Goal: Information Seeking & Learning: Find specific page/section

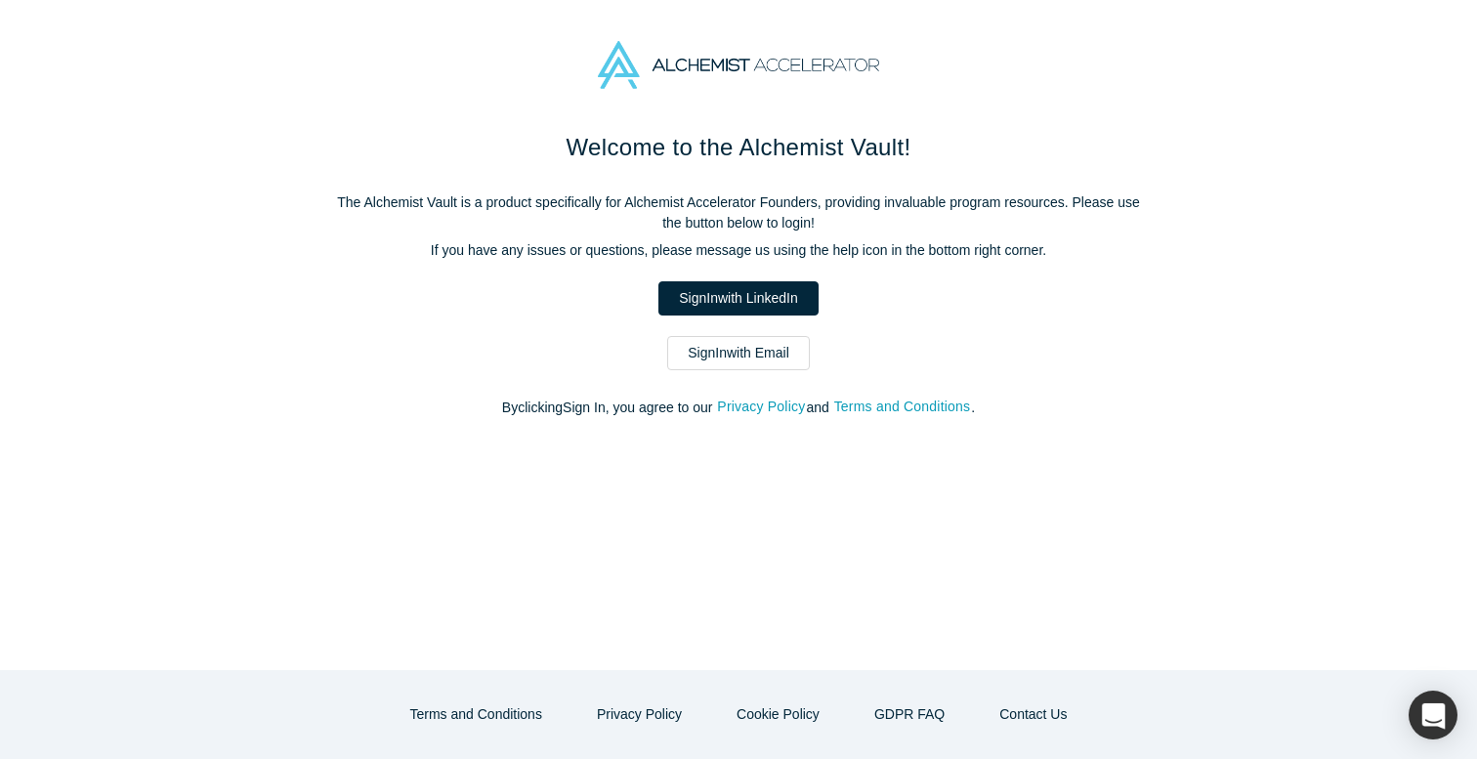
click at [745, 355] on link "Sign In with Email" at bounding box center [738, 353] width 143 height 34
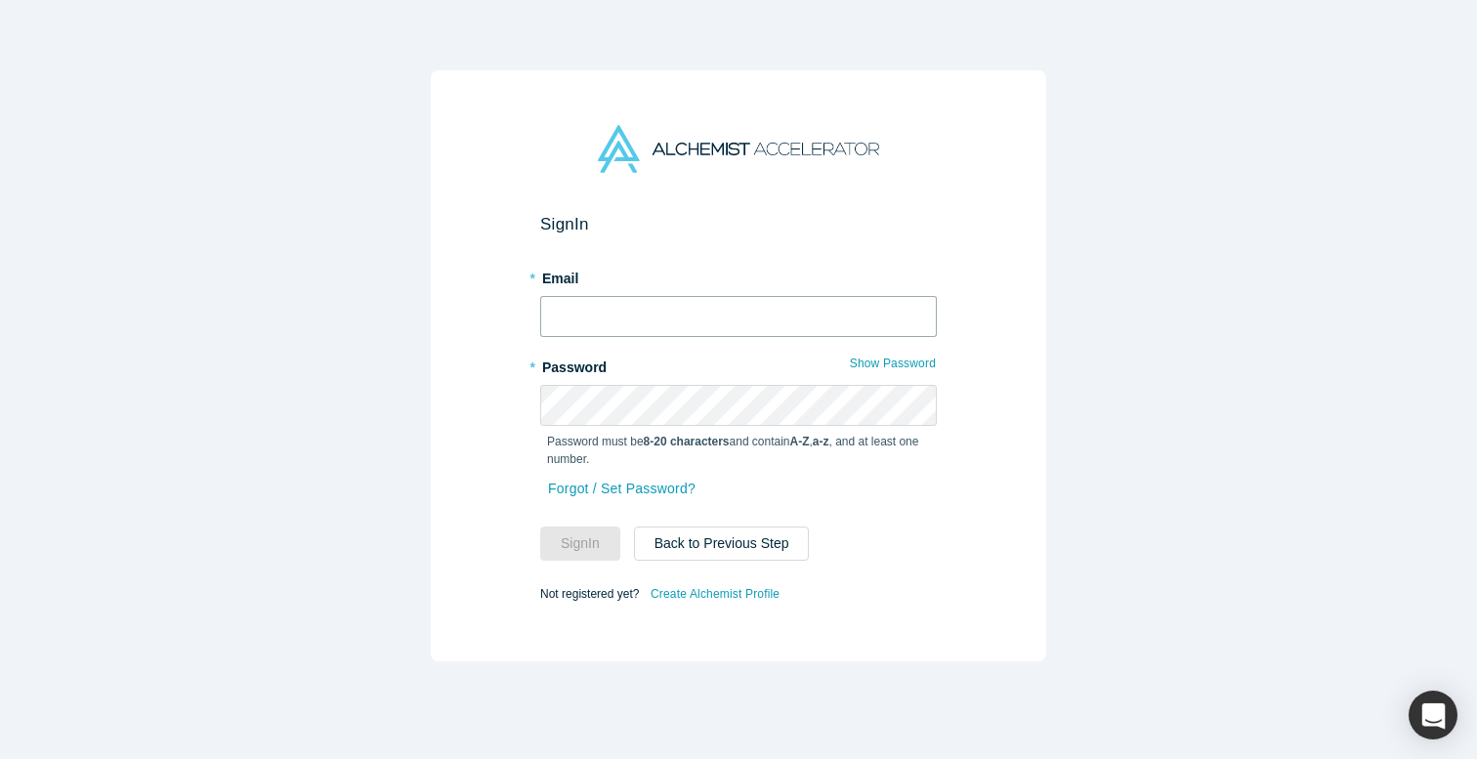
type input "[EMAIL_ADDRESS][DOMAIN_NAME]"
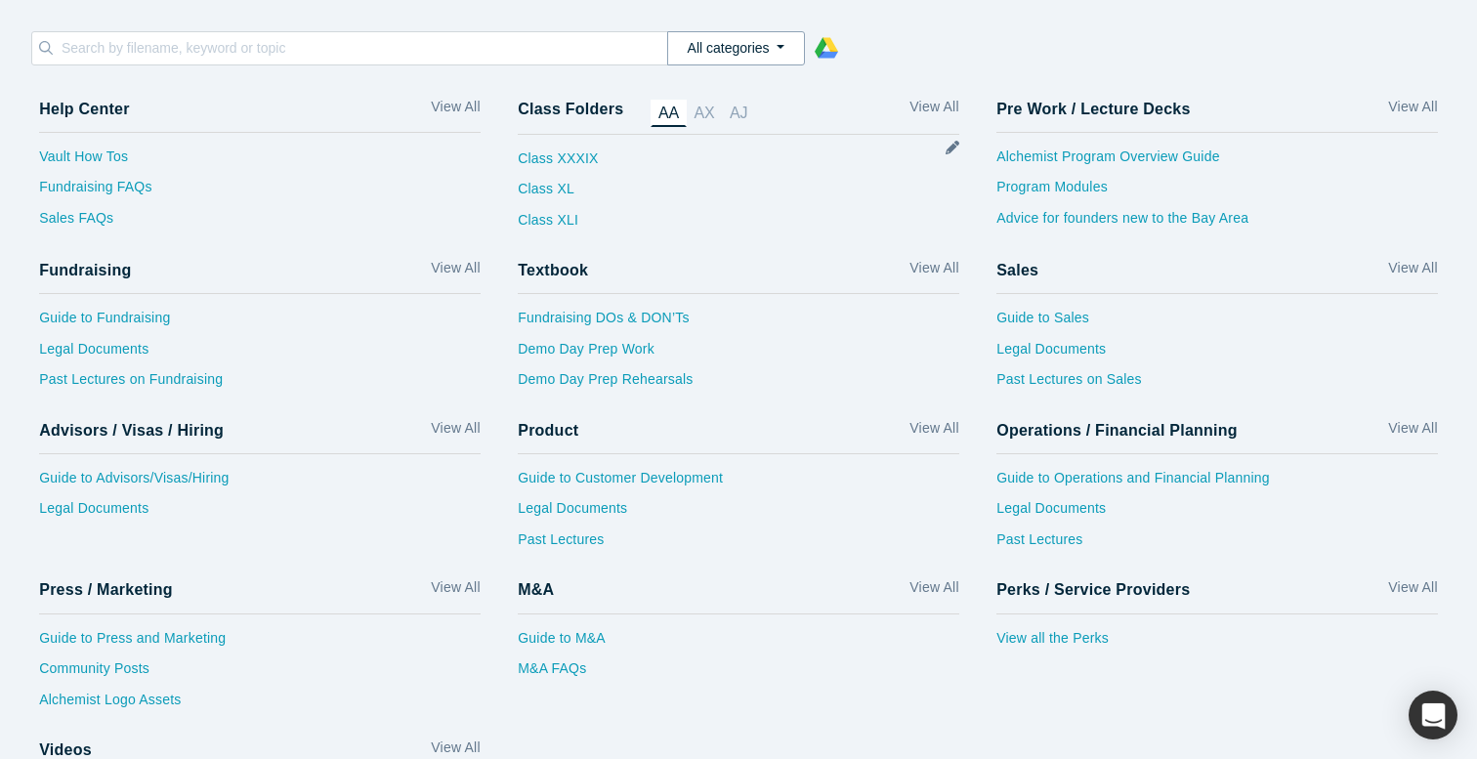
click at [727, 52] on button "All categories" at bounding box center [736, 48] width 138 height 34
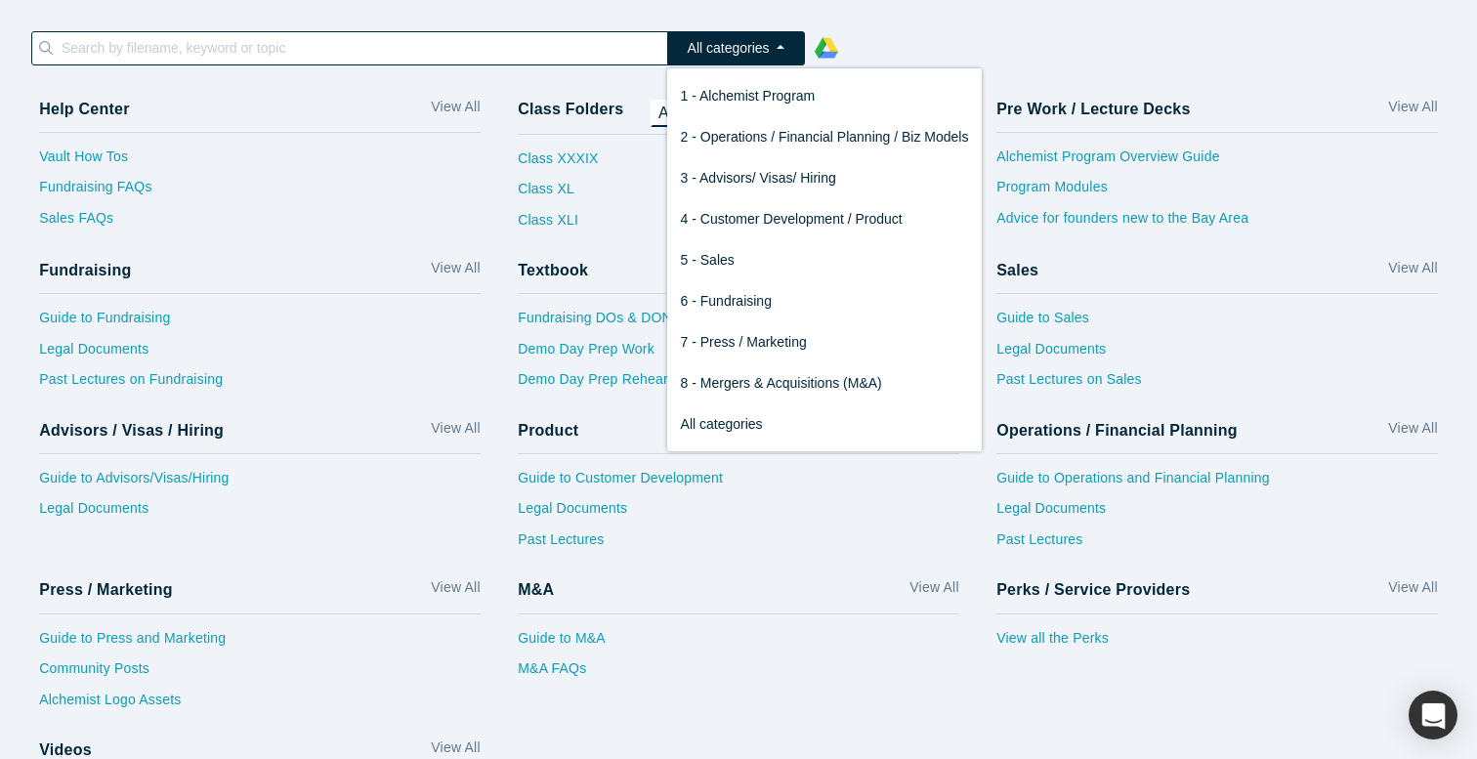
click at [167, 44] on input at bounding box center [364, 47] width 608 height 25
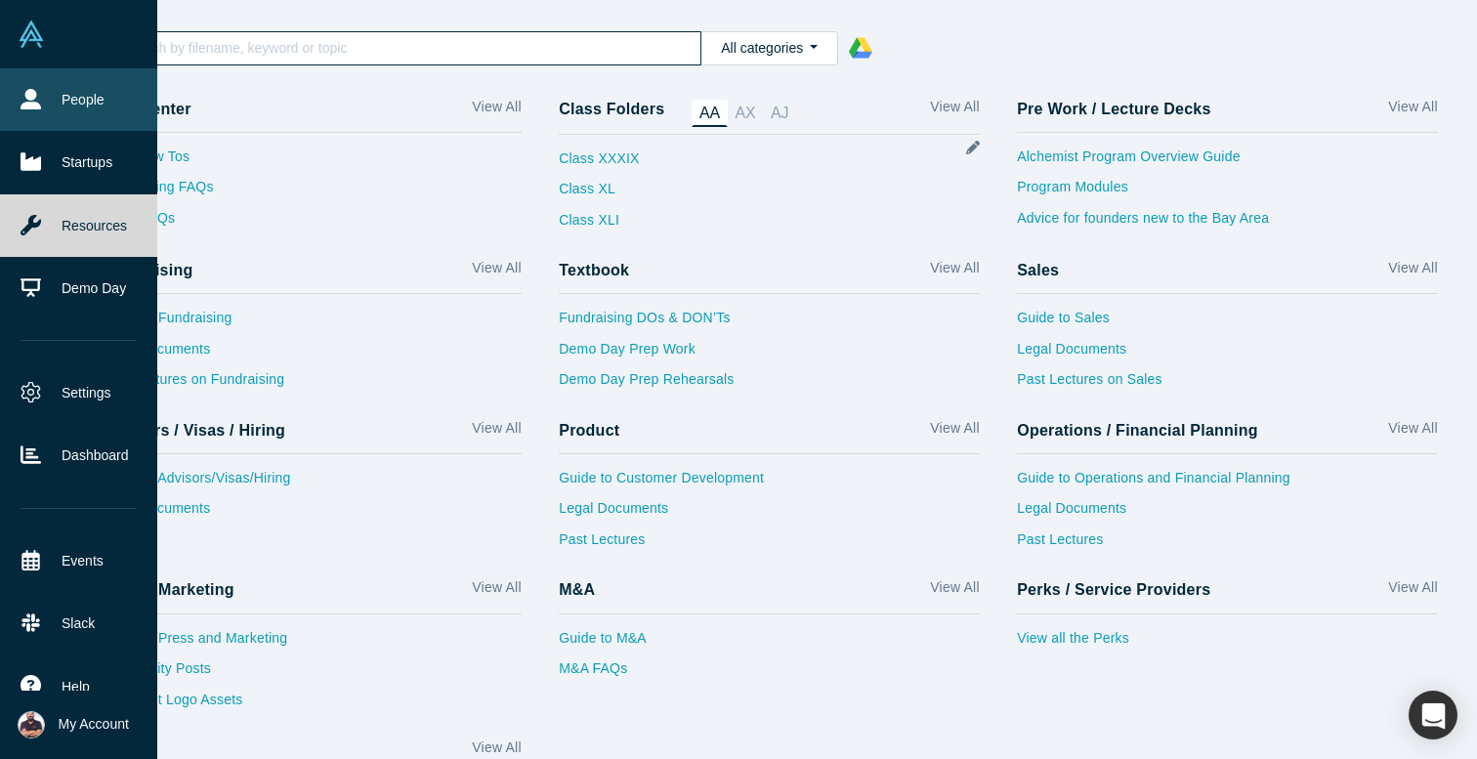
click at [19, 97] on link "People" at bounding box center [78, 99] width 157 height 63
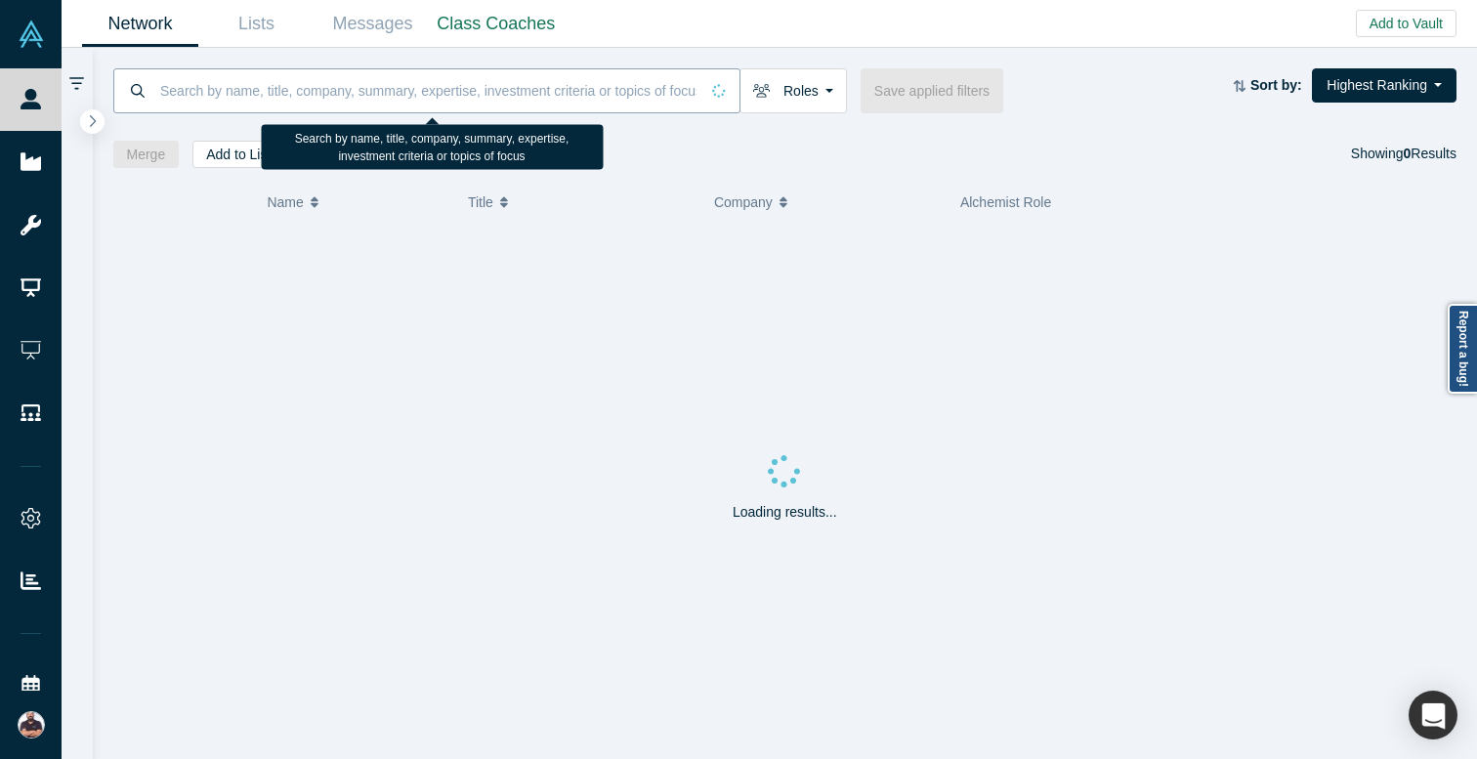
click at [360, 84] on input at bounding box center [428, 90] width 540 height 46
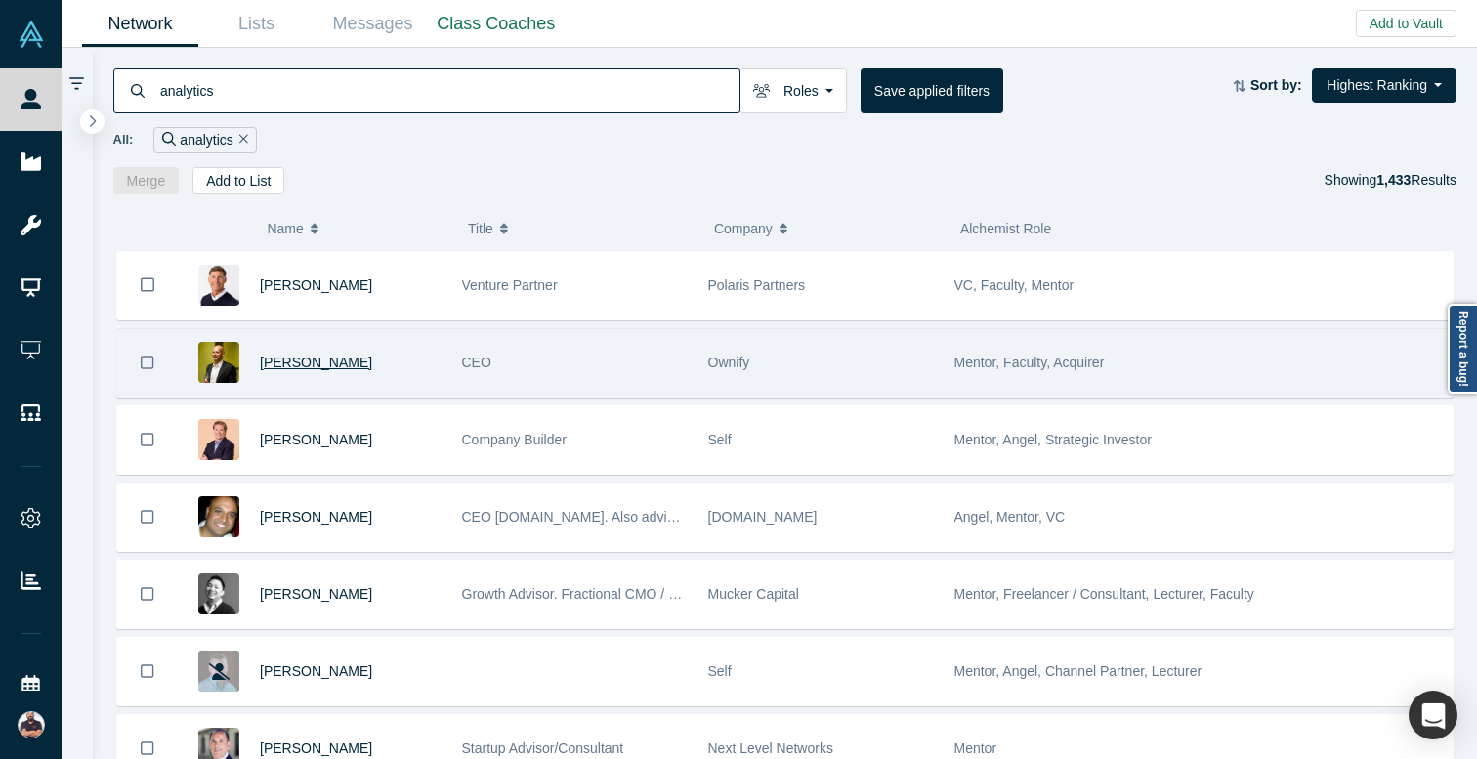
type input "analytics"
click at [329, 361] on span "[PERSON_NAME]" at bounding box center [316, 363] width 112 height 16
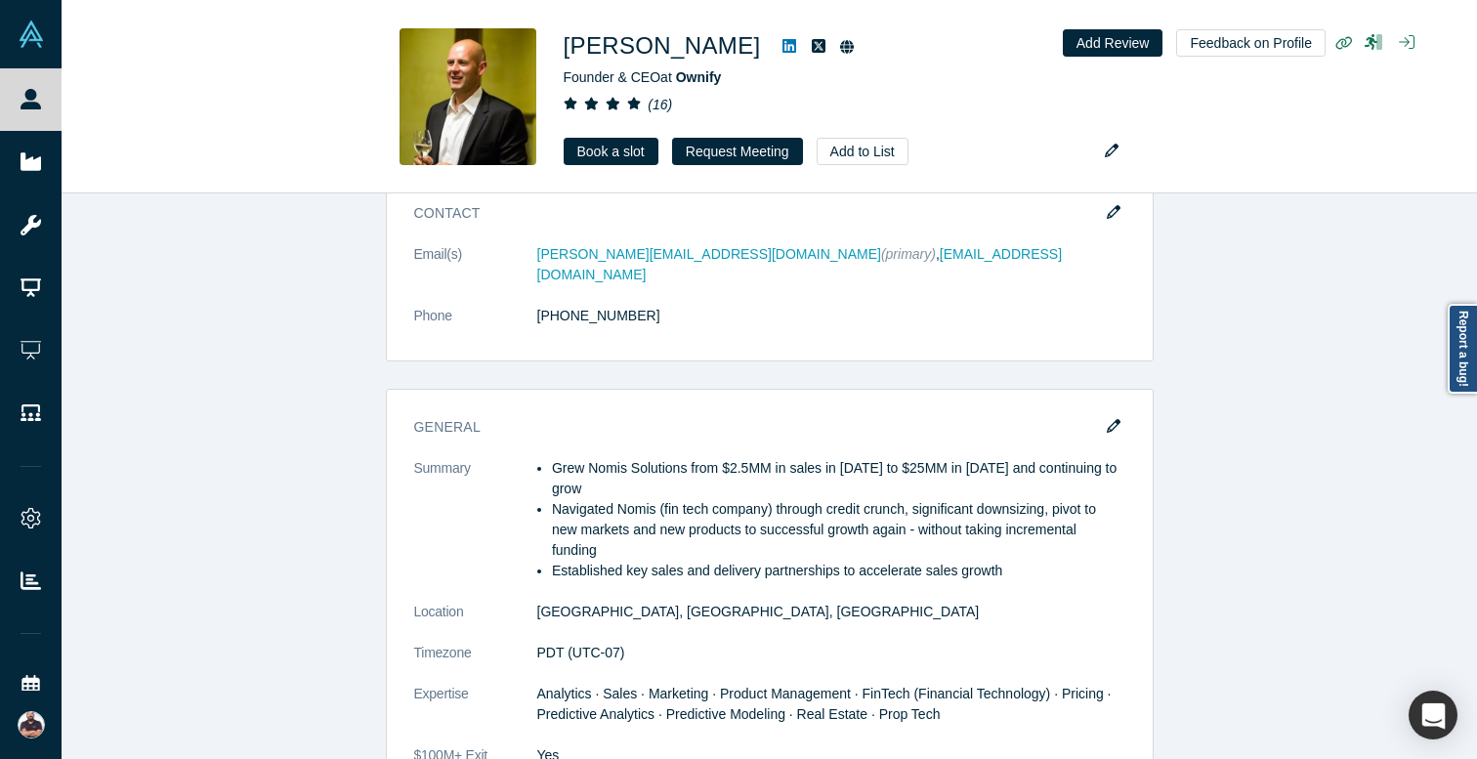
scroll to position [1600, 0]
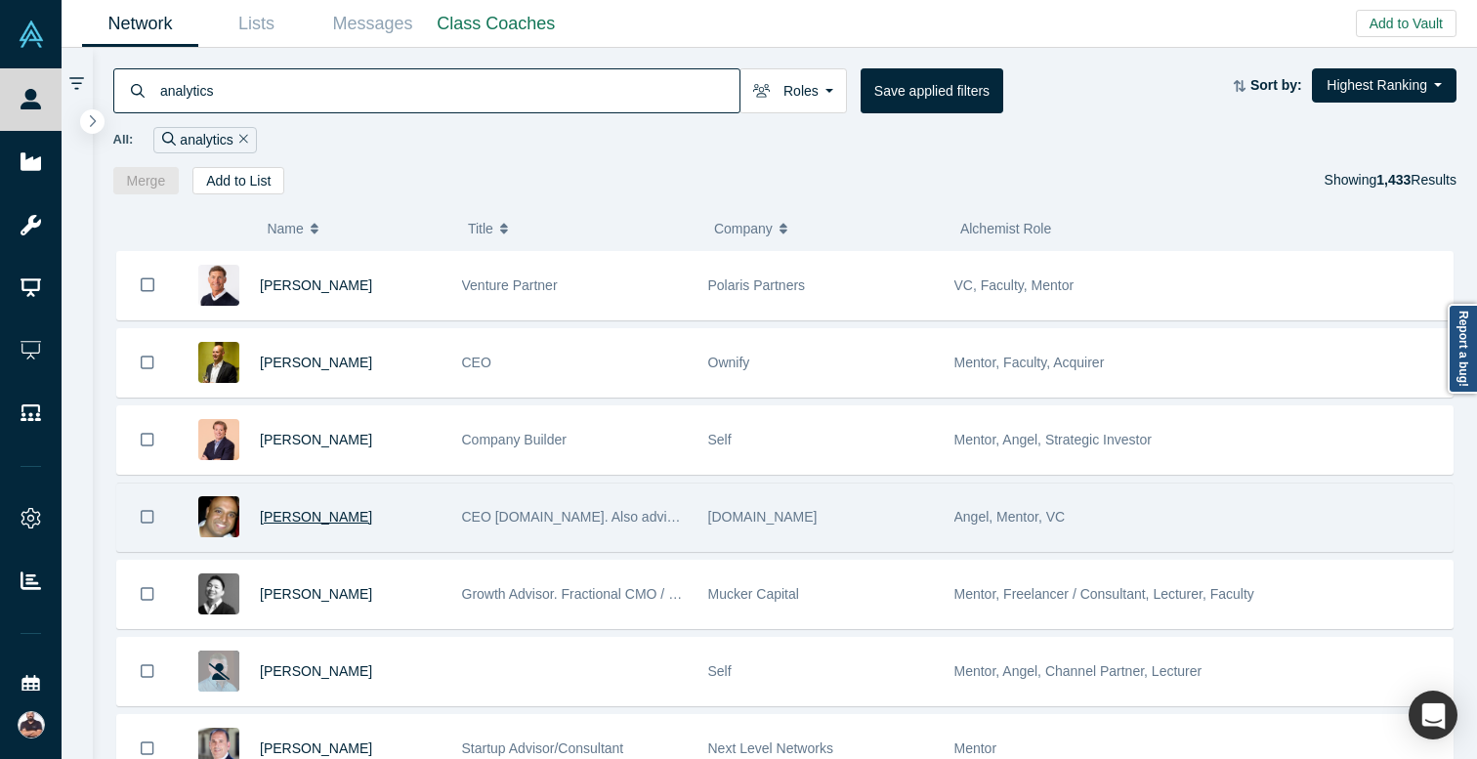
click at [296, 520] on span "[PERSON_NAME]" at bounding box center [316, 517] width 112 height 16
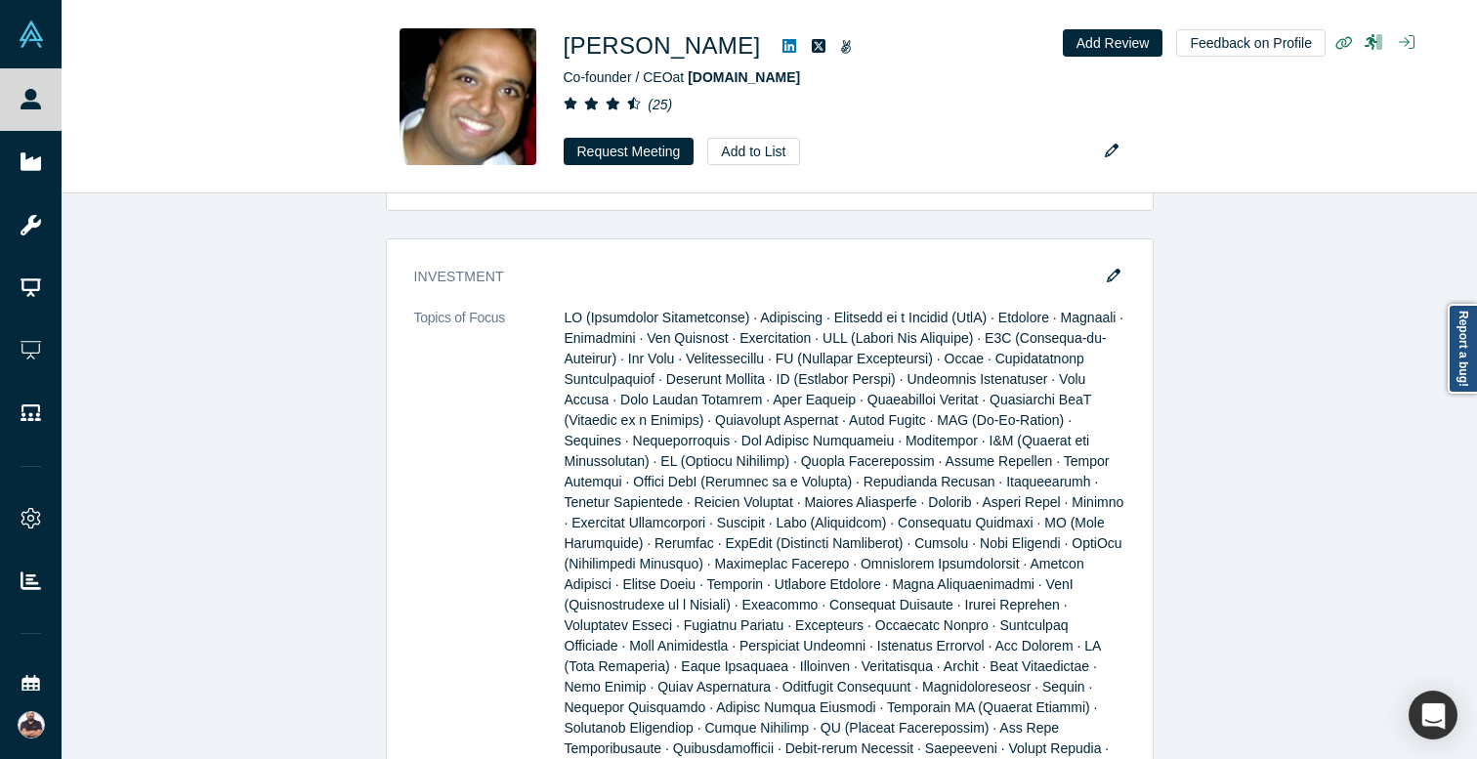
scroll to position [2970, 0]
